Goal: Task Accomplishment & Management: Use online tool/utility

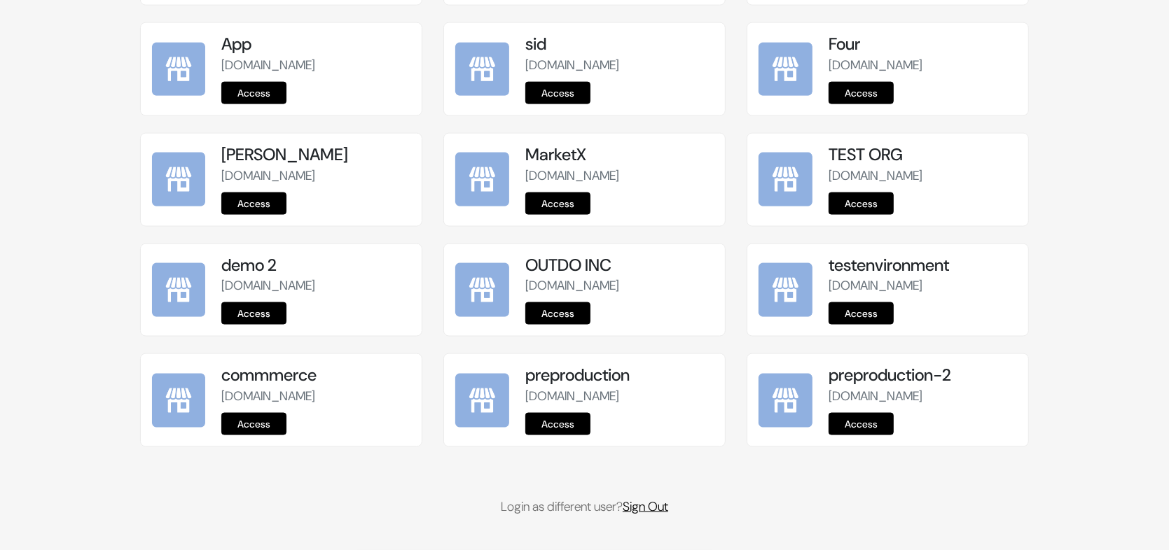
click at [644, 513] on link "Sign Out" at bounding box center [646, 507] width 46 height 17
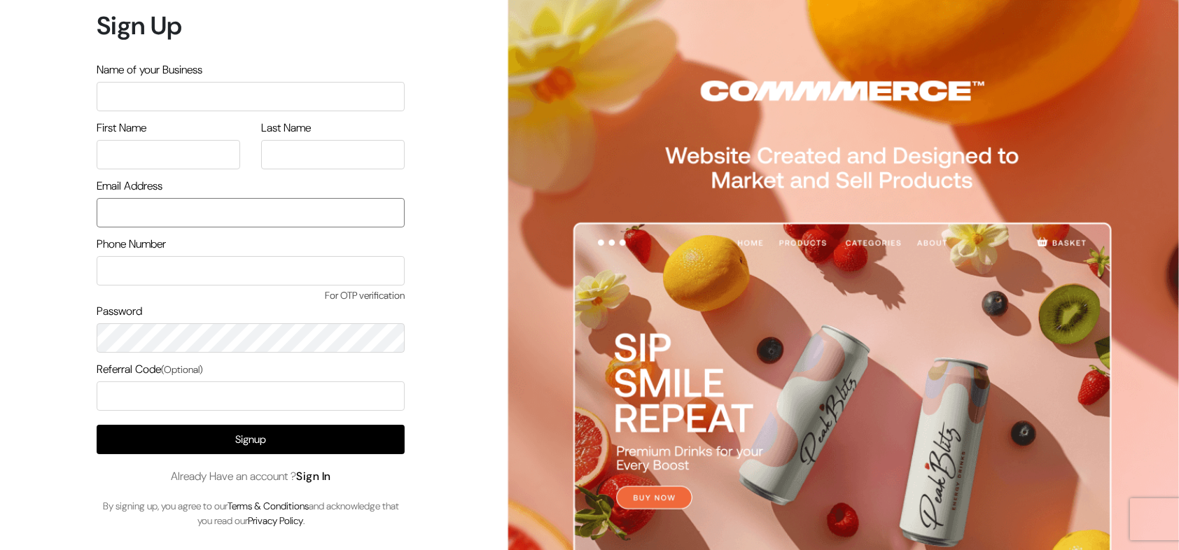
type input "demo@outdocart.in"
click at [326, 474] on link "Sign In" at bounding box center [313, 476] width 35 height 15
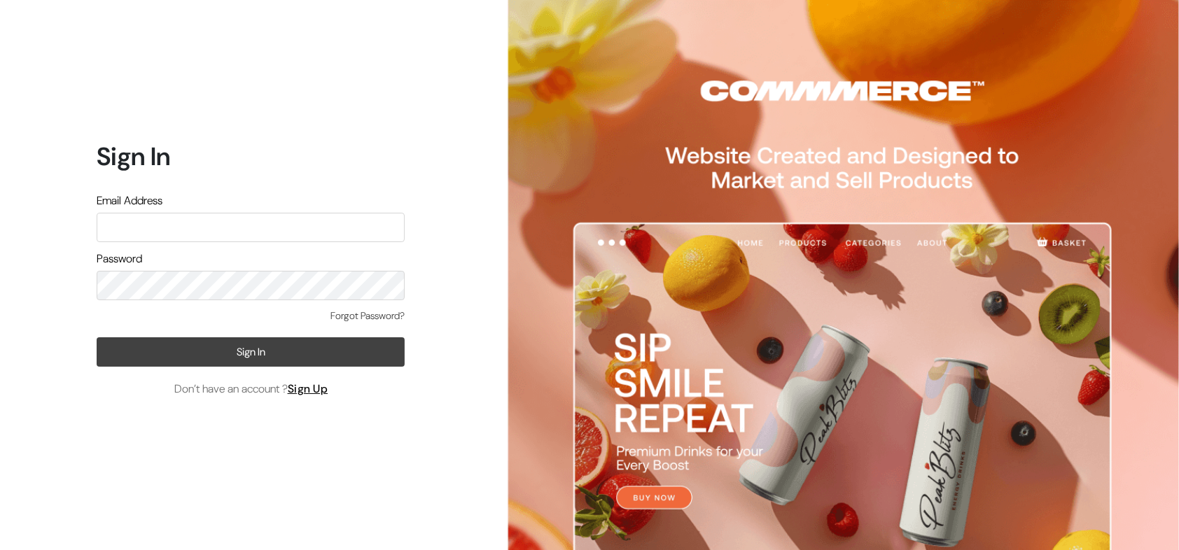
type input "[EMAIL_ADDRESS][DOMAIN_NAME]"
click at [298, 352] on button "Sign In" at bounding box center [251, 352] width 308 height 29
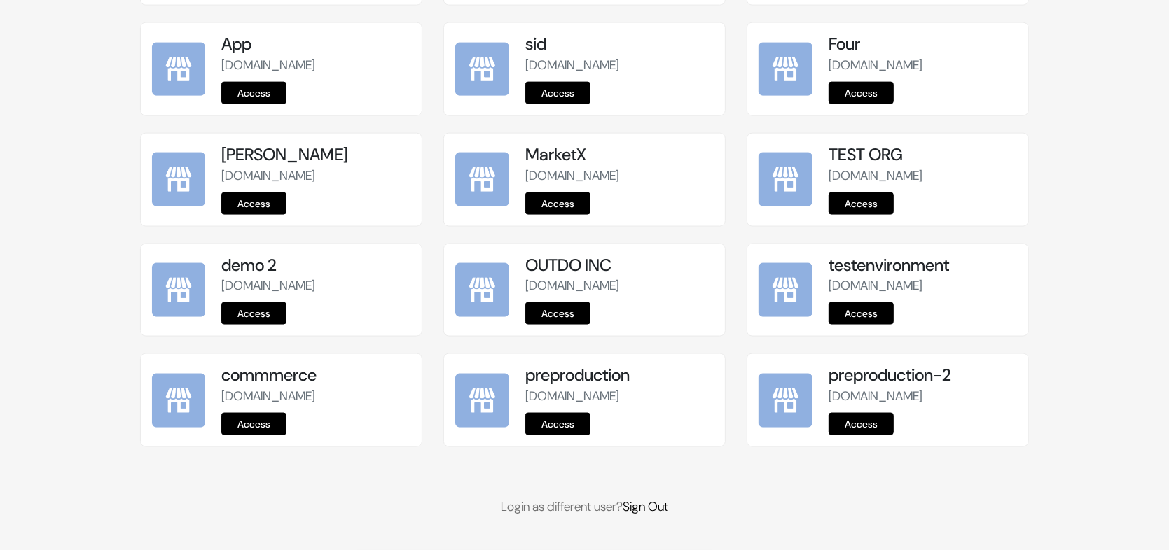
click at [556, 429] on link "Access" at bounding box center [557, 424] width 65 height 22
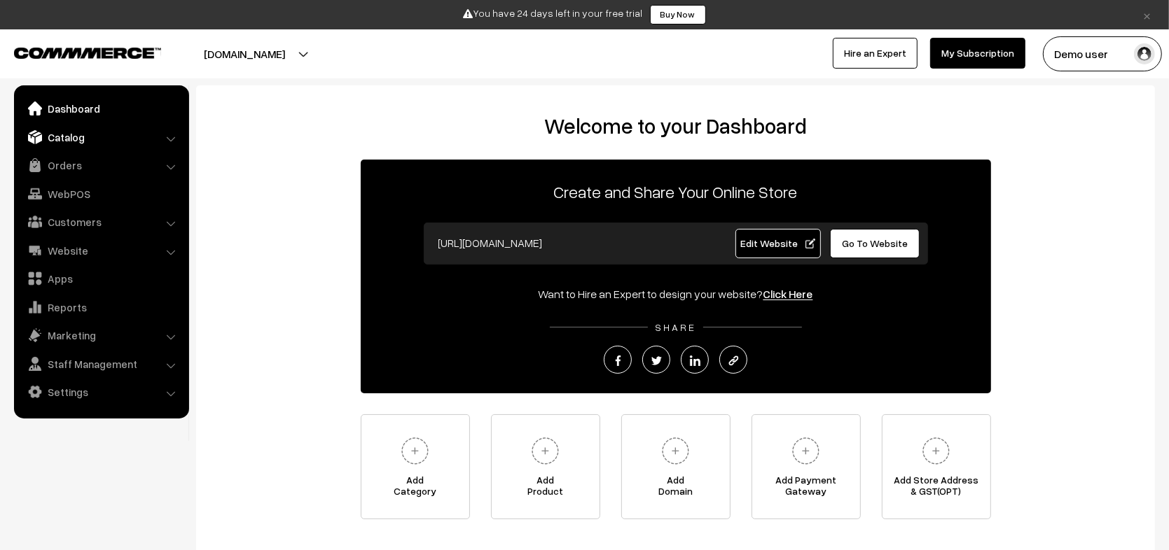
click at [45, 141] on link "Catalog" at bounding box center [101, 137] width 167 height 25
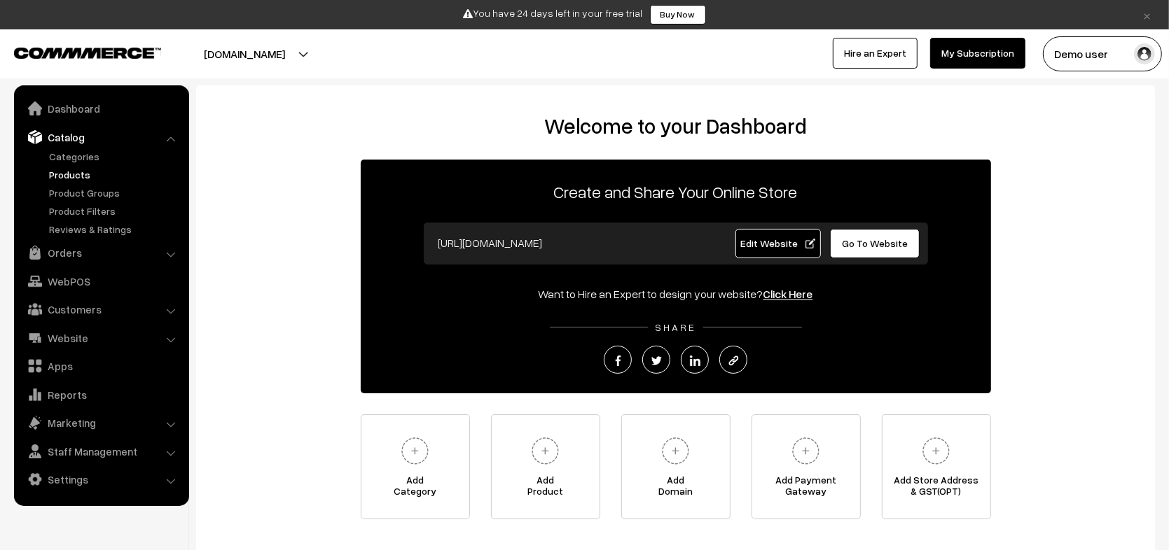
click at [74, 180] on link "Products" at bounding box center [115, 174] width 139 height 15
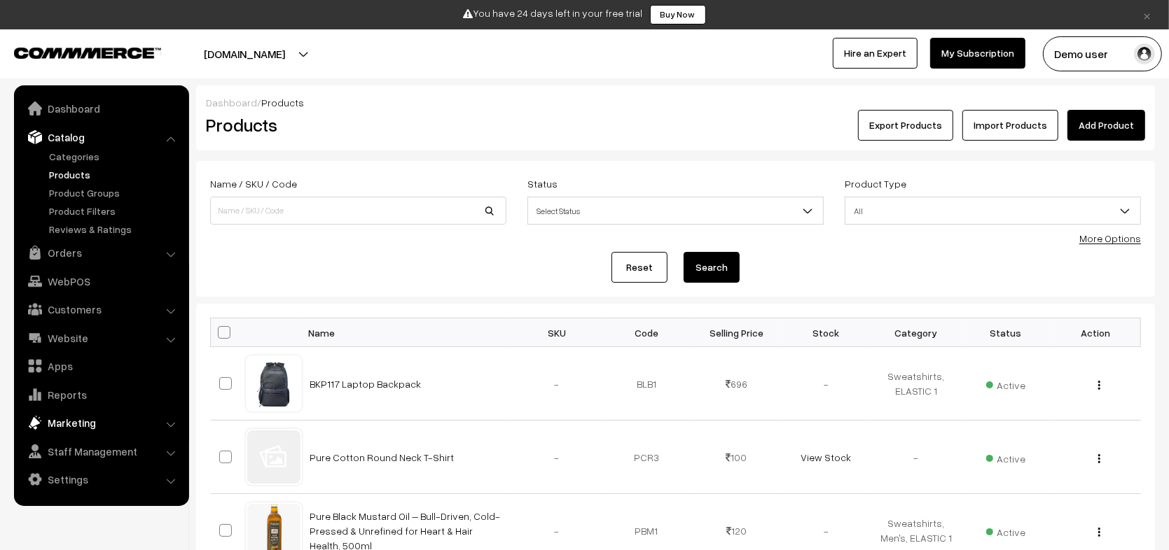
click at [95, 424] on link "Marketing" at bounding box center [101, 422] width 167 height 25
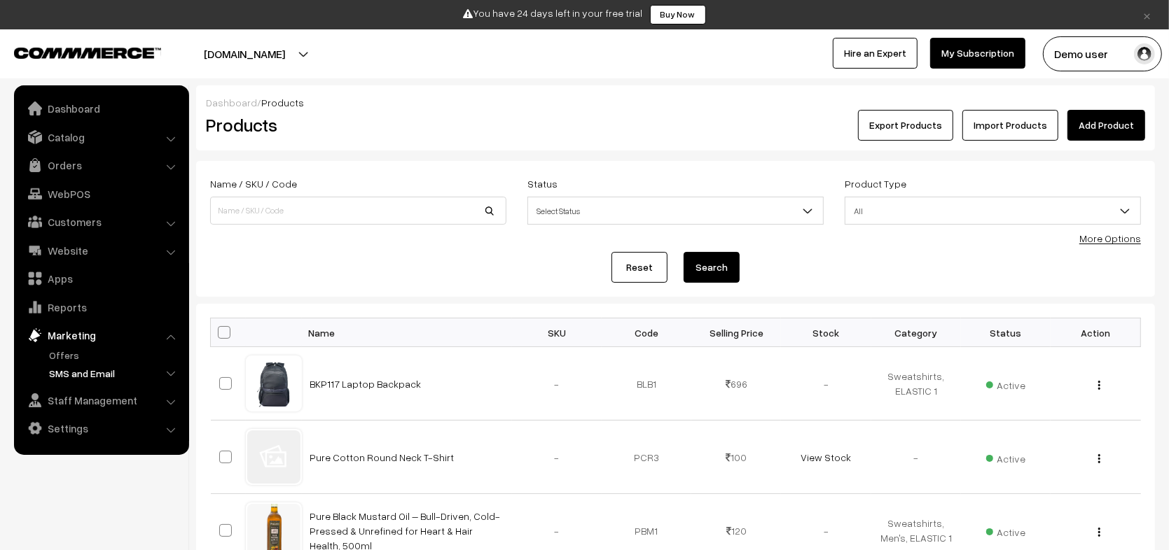
click at [87, 369] on link "SMS and Email" at bounding box center [115, 373] width 139 height 15
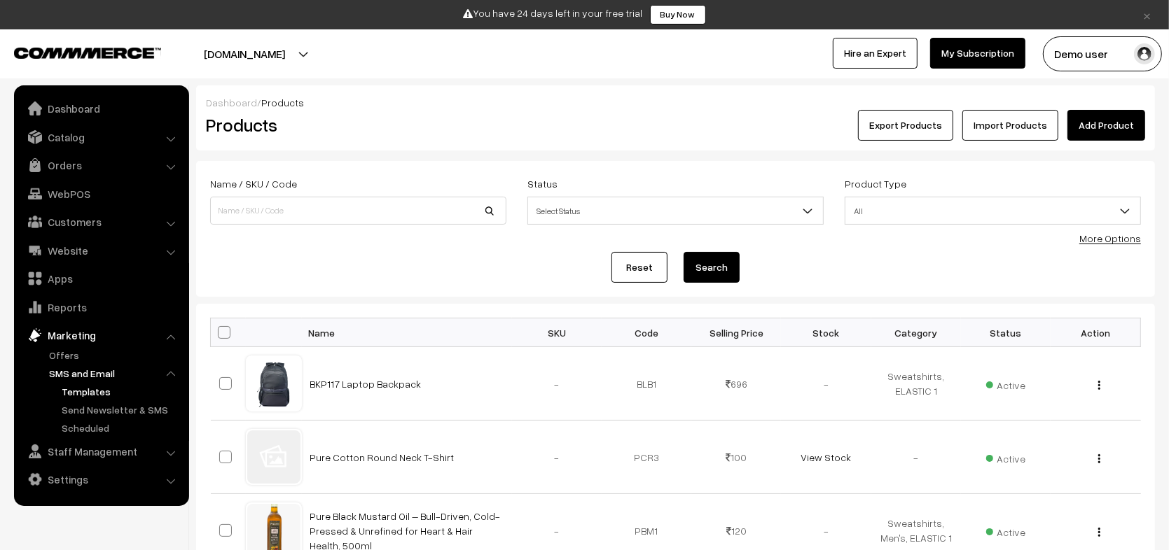
click at [97, 385] on link "Templates" at bounding box center [121, 391] width 126 height 15
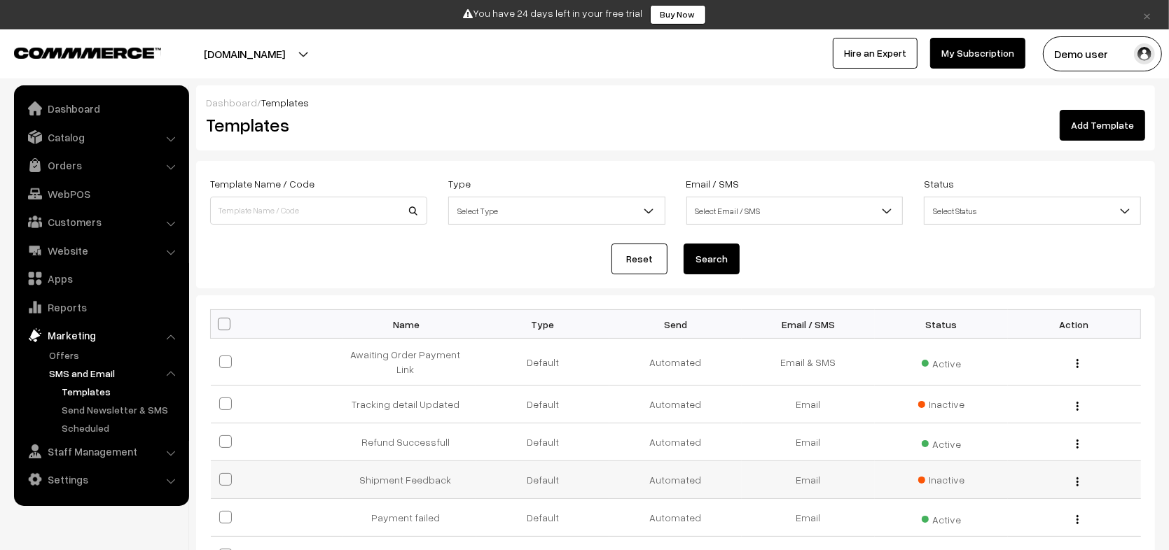
scroll to position [348, 0]
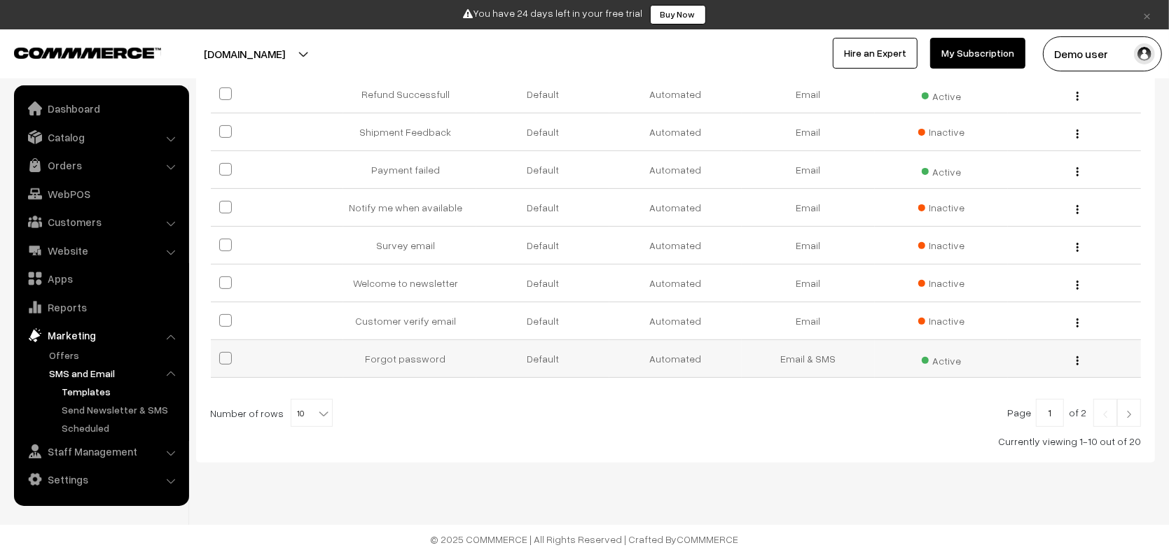
click at [413, 360] on td "Forgot password" at bounding box center [409, 359] width 133 height 38
click at [1077, 355] on button "button" at bounding box center [1078, 360] width 4 height 11
